Goal: Browse casually: Explore the website without a specific task or goal

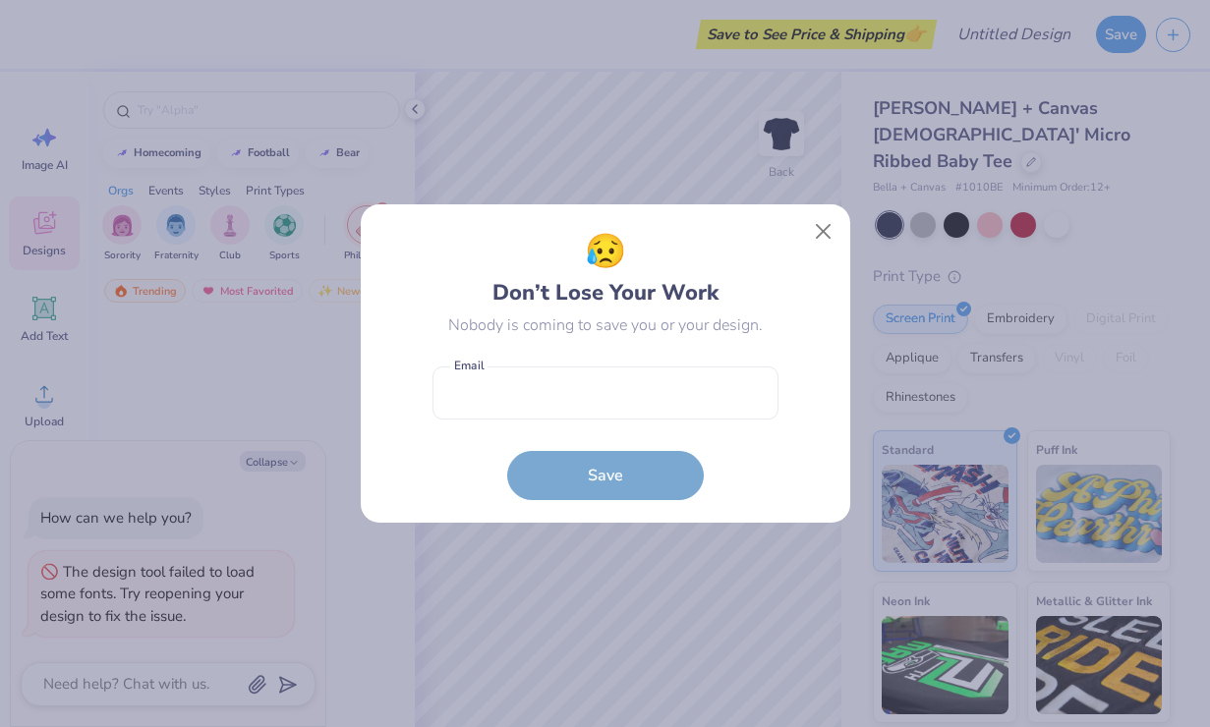
scroll to position [4892, 0]
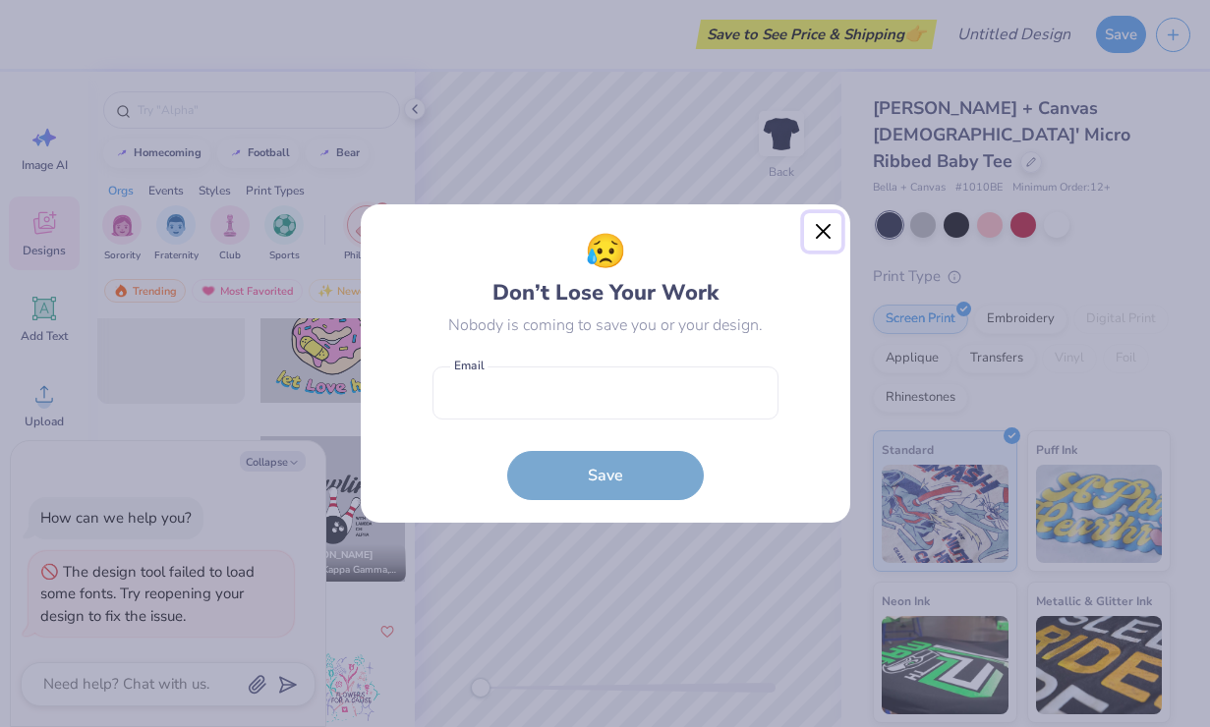
click at [820, 231] on button "Close" at bounding box center [822, 231] width 37 height 37
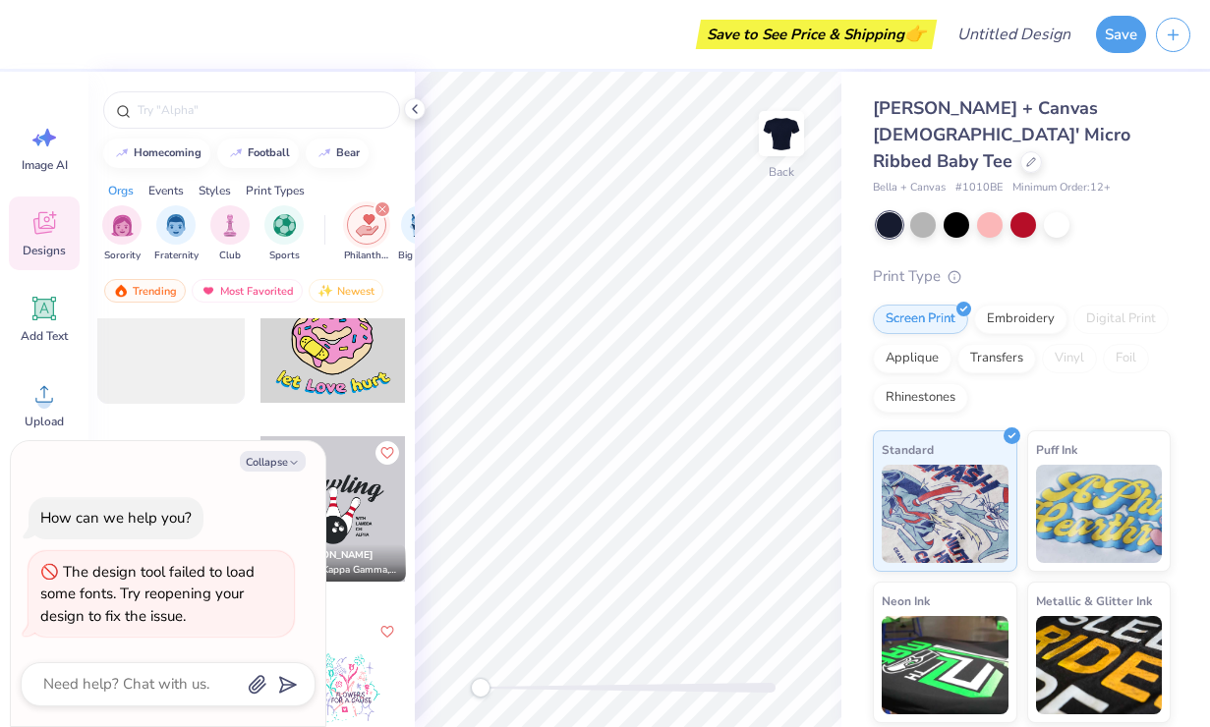
type textarea "x"
